Goal: Find specific page/section: Find specific page/section

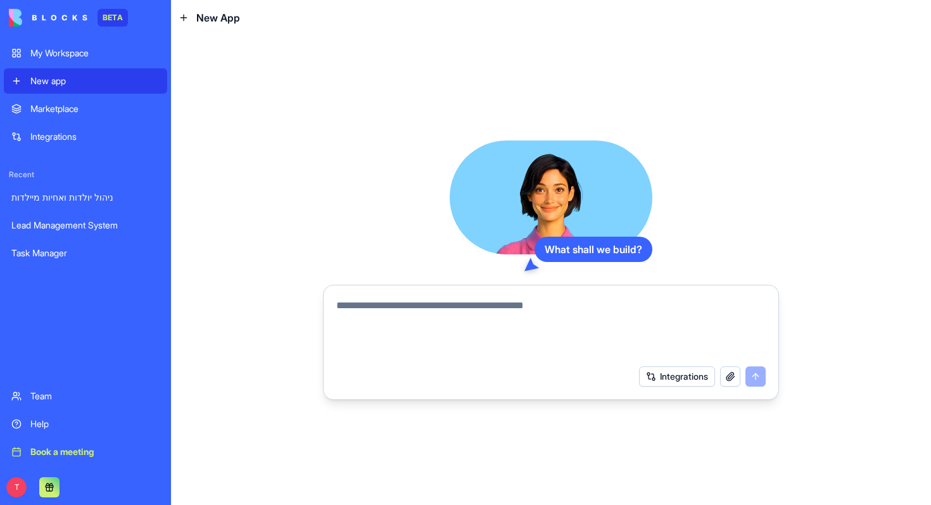
click at [73, 49] on div "My Workspace" at bounding box center [94, 53] width 129 height 13
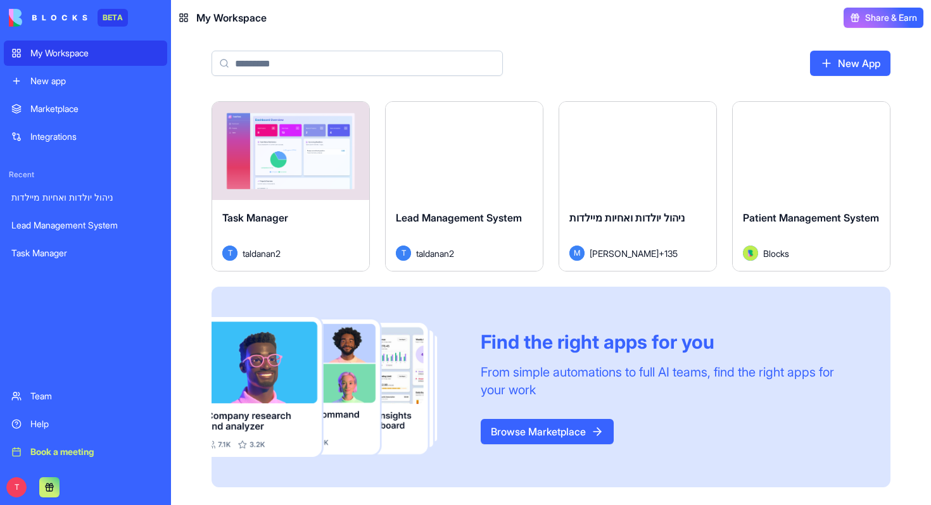
click at [428, 205] on div "Lead Management System T taldanan2" at bounding box center [464, 235] width 157 height 71
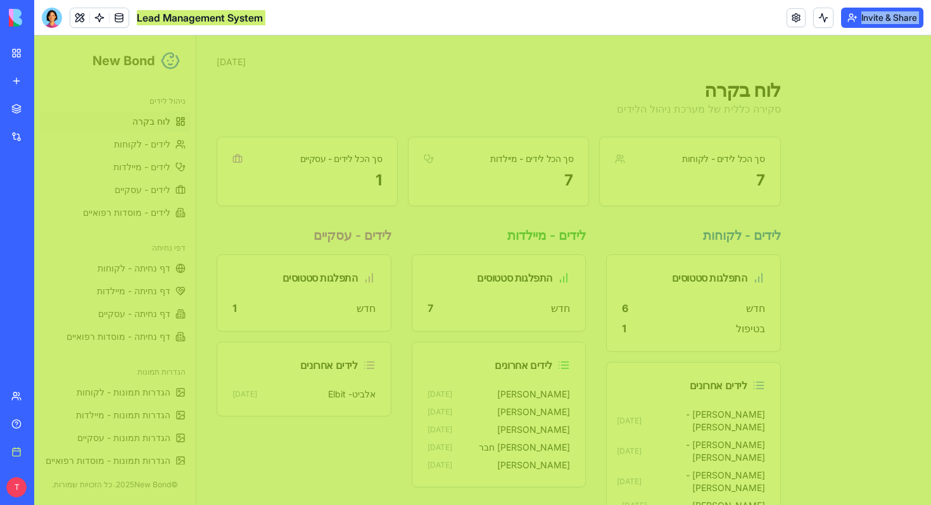
click at [236, 115] on div "New Bond ניהול לידים לוח בקרה לידים - לקוחות לידים - מיילדות לידים - עסקיים ליד…" at bounding box center [482, 306] width 897 height 543
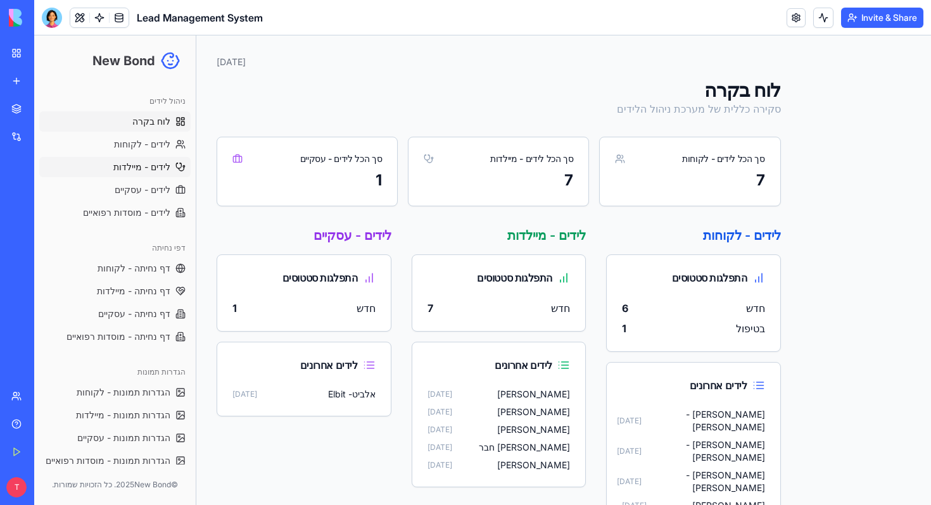
click at [128, 170] on span "לידים - מיילדות" at bounding box center [141, 167] width 57 height 13
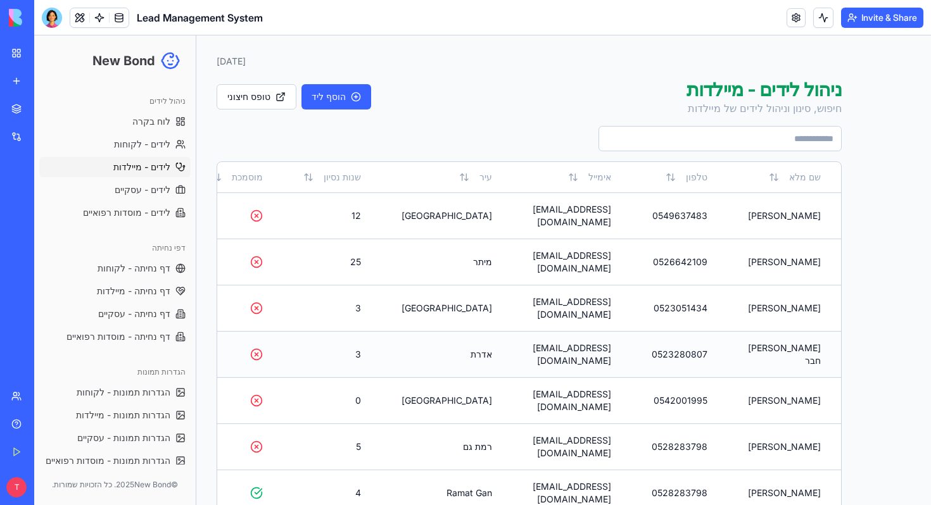
scroll to position [16, 0]
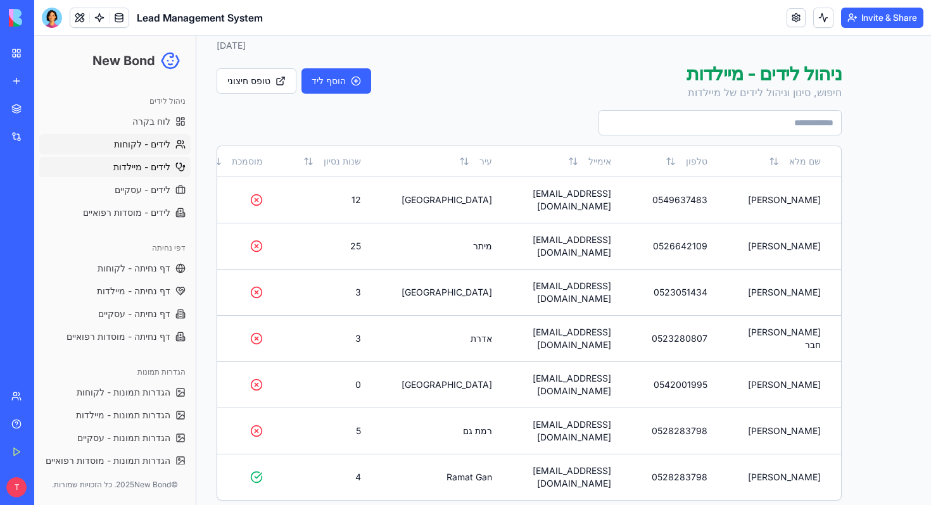
click at [156, 146] on span "לידים - לקוחות" at bounding box center [142, 144] width 56 height 13
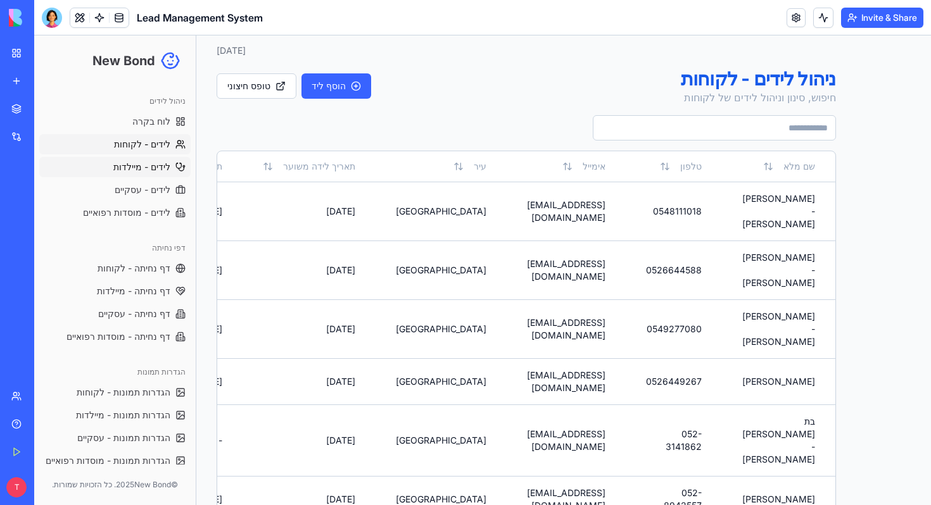
click at [156, 166] on span "לידים - מיילדות" at bounding box center [141, 167] width 57 height 13
